Goal: Task Accomplishment & Management: Manage account settings

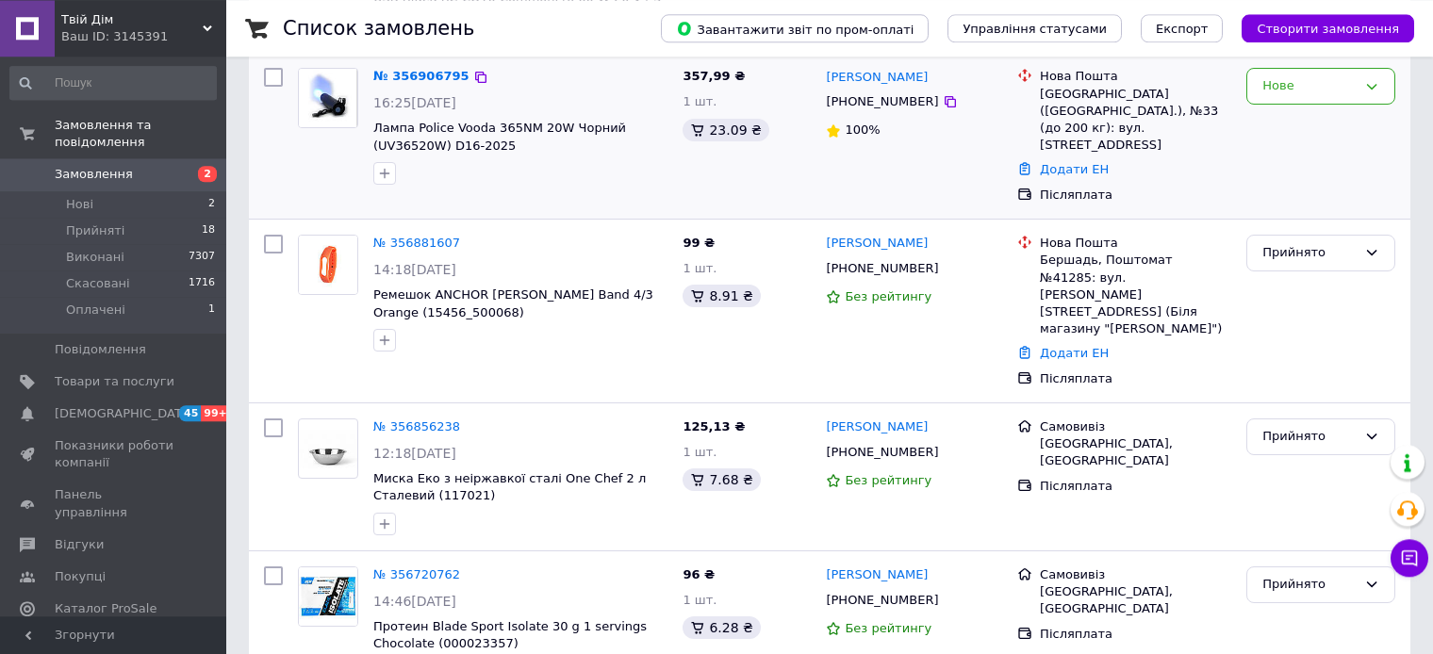
scroll to position [298, 0]
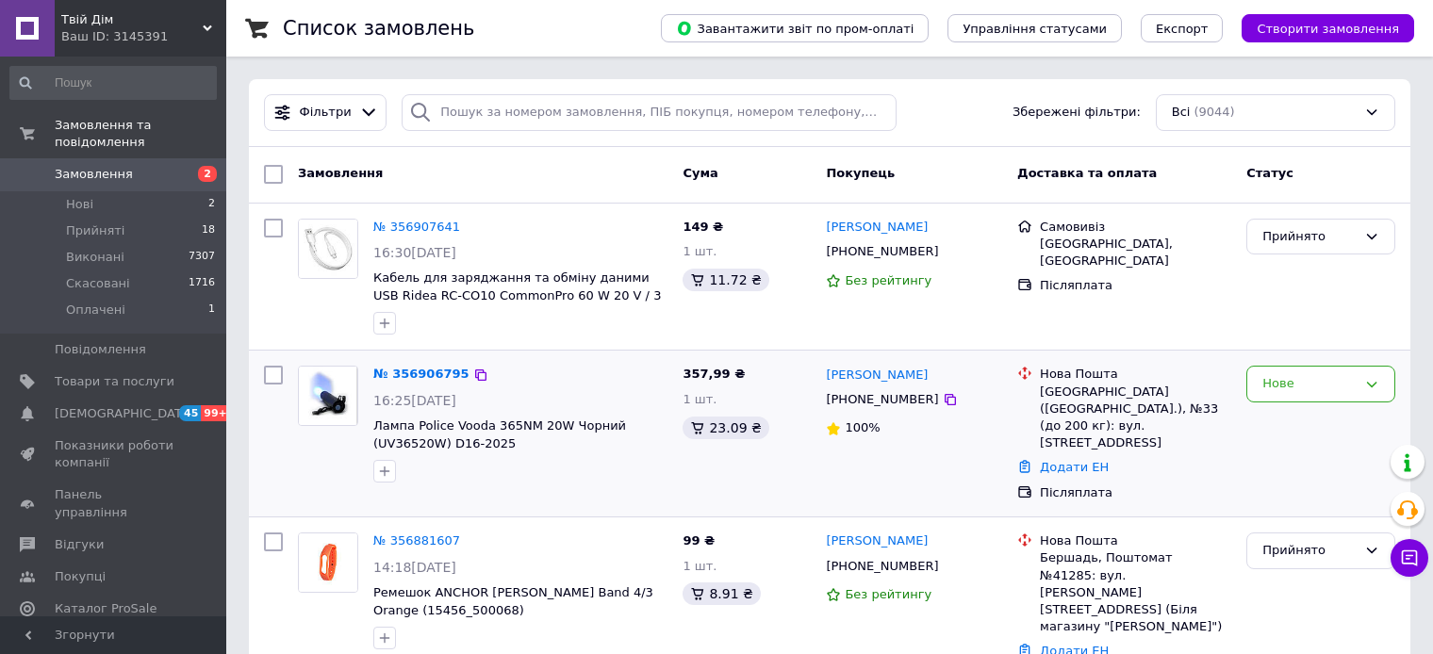
scroll to position [199, 0]
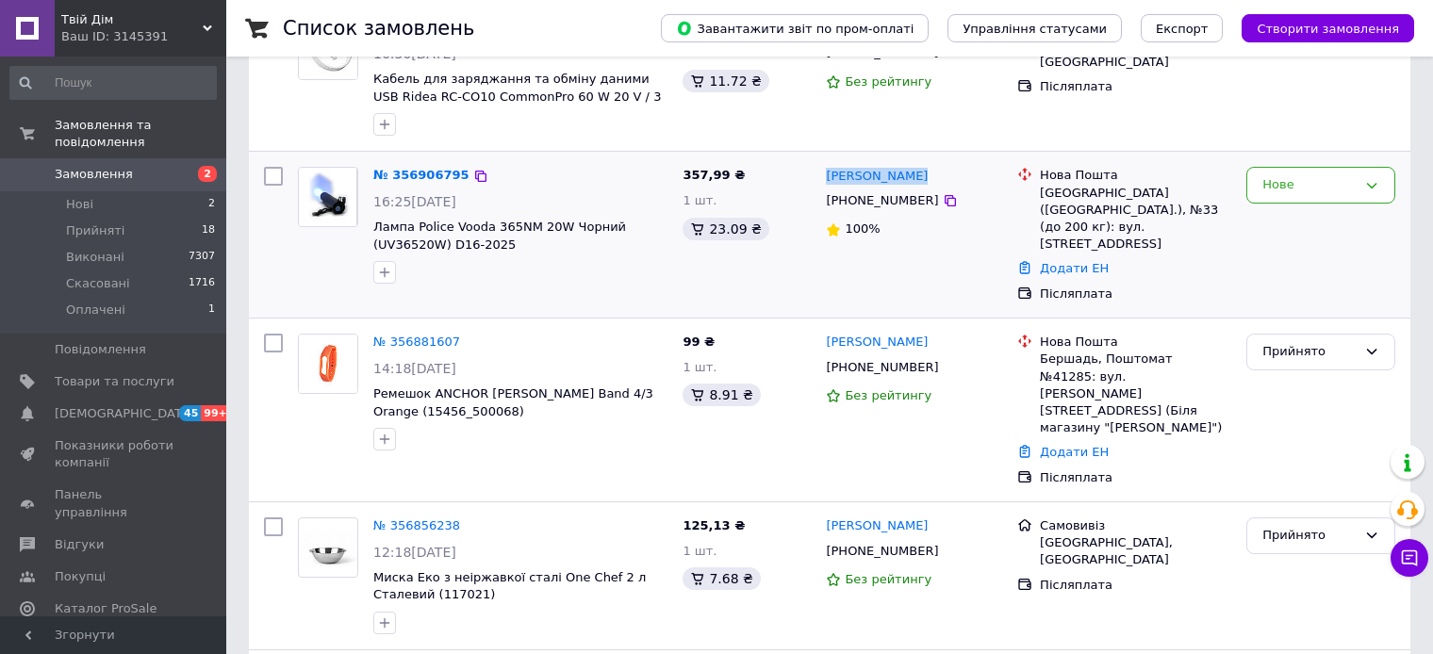
copy link "[PERSON_NAME]"
drag, startPoint x: 932, startPoint y: 175, endPoint x: 820, endPoint y: 177, distance: 111.3
click at [820, 177] on div "[PERSON_NAME] [PHONE_NUMBER] 100%" at bounding box center [914, 234] width 191 height 151
click at [943, 203] on icon at bounding box center [950, 200] width 15 height 15
click at [473, 172] on icon at bounding box center [480, 176] width 15 height 15
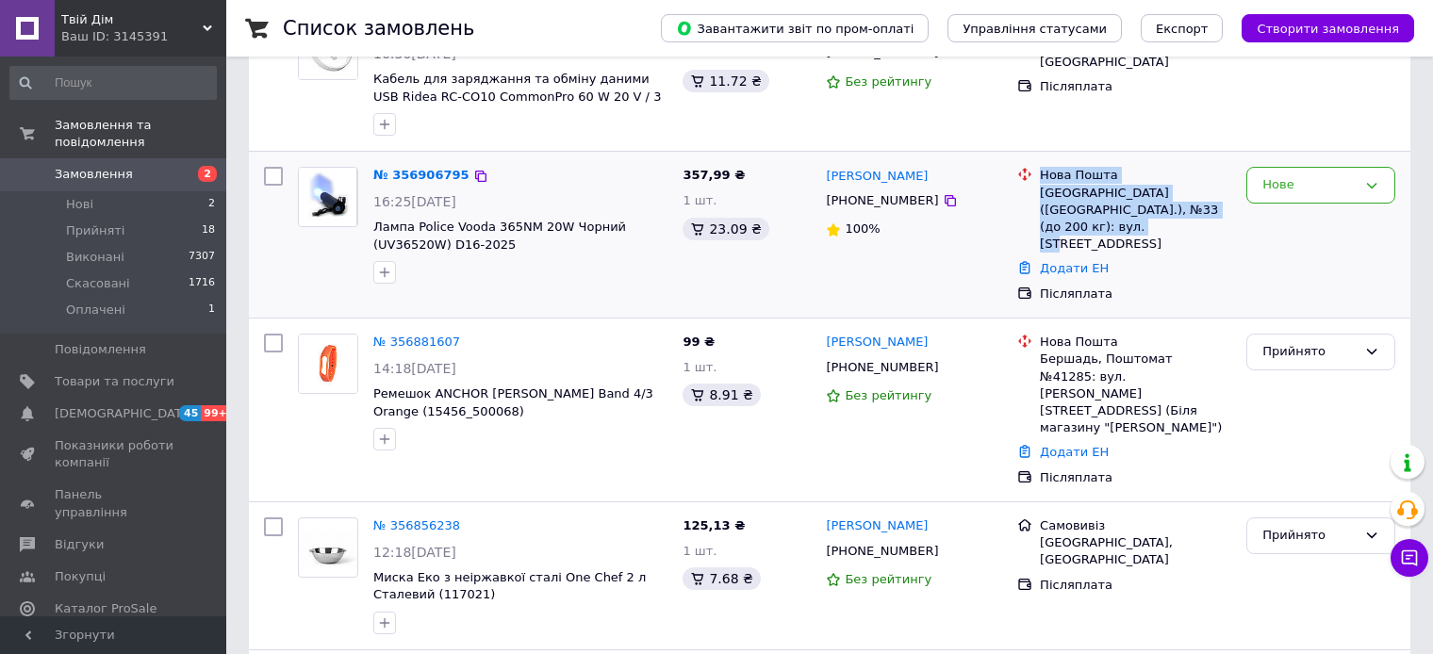
copy div "Нова Пошта Полтава ([GEOGRAPHIC_DATA].), №33 (до 200 кг): вул. [STREET_ADDRESS]"
drag, startPoint x: 1036, startPoint y: 178, endPoint x: 1233, endPoint y: 219, distance: 200.3
click at [1233, 219] on div "Нова Пошта Полтава ([GEOGRAPHIC_DATA].), №33 (до 200 кг): вул. [STREET_ADDRESS]…" at bounding box center [1124, 234] width 229 height 151
click at [1305, 187] on div "Нове" at bounding box center [1310, 185] width 94 height 20
click at [1305, 217] on li "Прийнято" at bounding box center [1321, 224] width 147 height 35
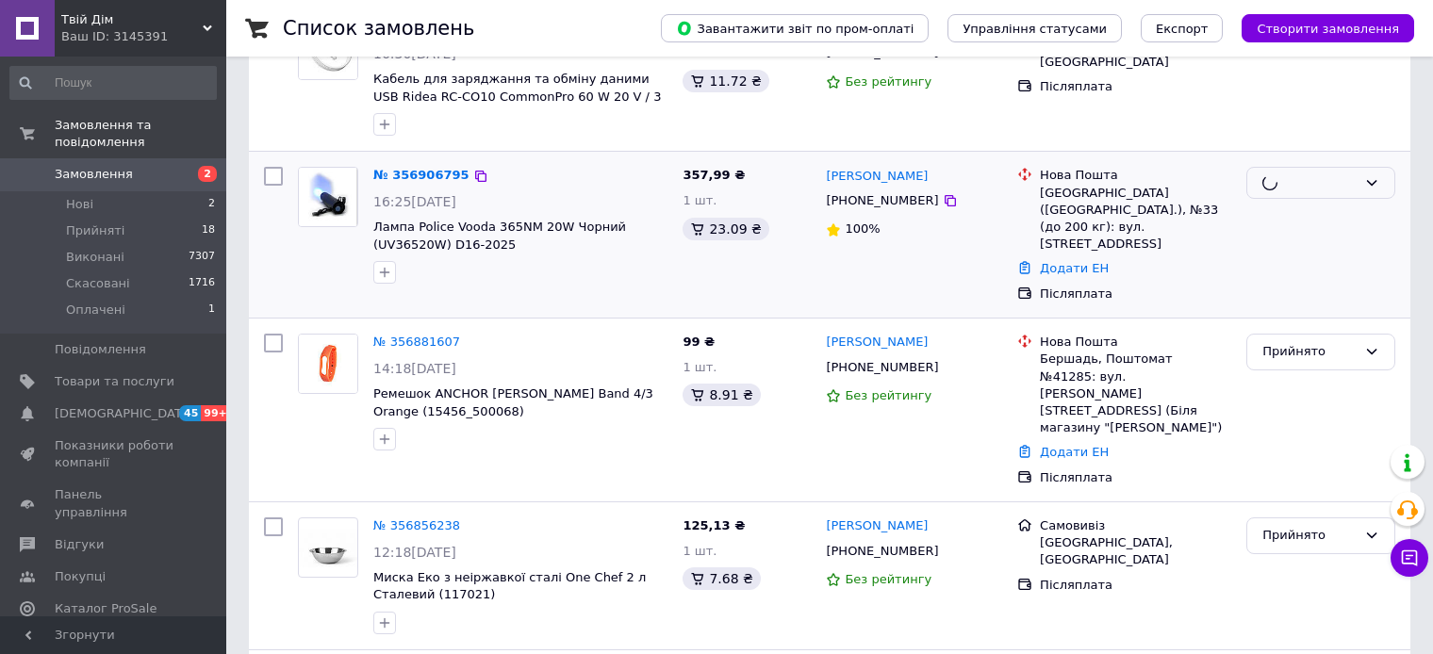
click at [1234, 282] on div "Післяплата" at bounding box center [1135, 294] width 199 height 25
